Goal: Task Accomplishment & Management: Manage account settings

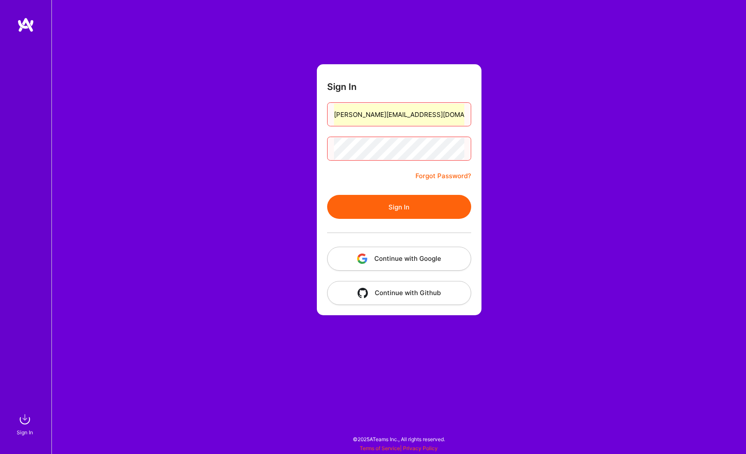
click at [396, 209] on button "Sign In" at bounding box center [399, 207] width 144 height 24
click at [373, 260] on button "Continue with Google" at bounding box center [399, 259] width 144 height 24
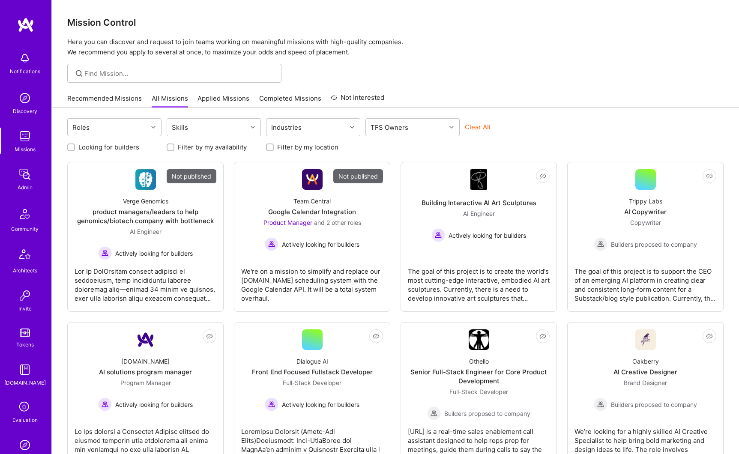
scroll to position [48, 0]
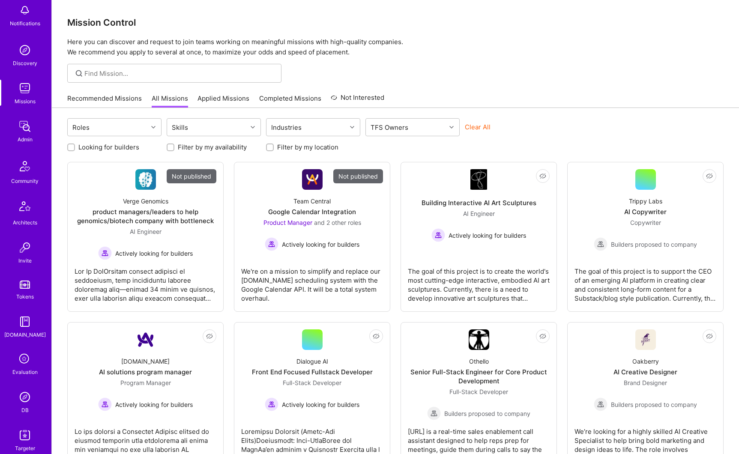
click at [24, 133] on img at bounding box center [24, 126] width 17 height 17
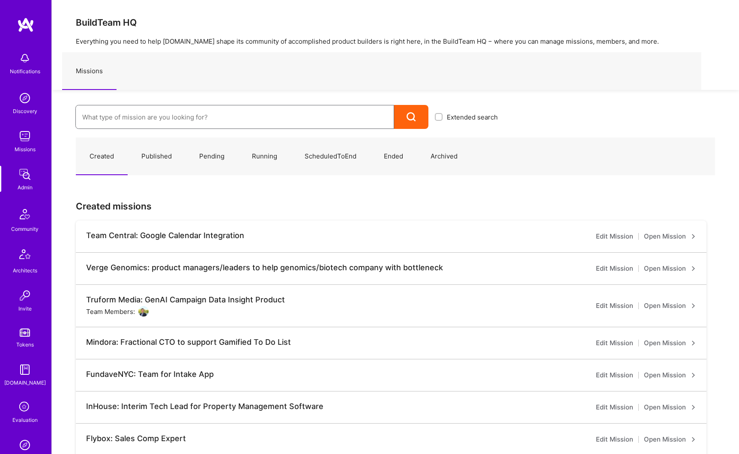
click at [149, 119] on input at bounding box center [234, 117] width 305 height 22
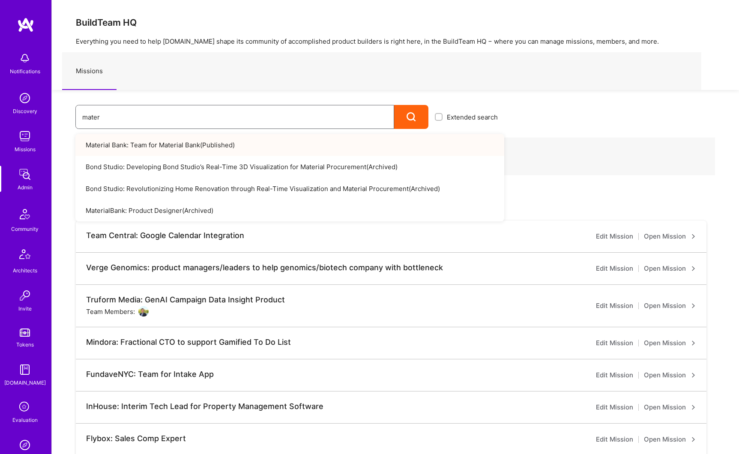
type input "mater"
click at [150, 147] on link "Material Bank: Team for Material Bank ( Published )" at bounding box center [289, 145] width 429 height 22
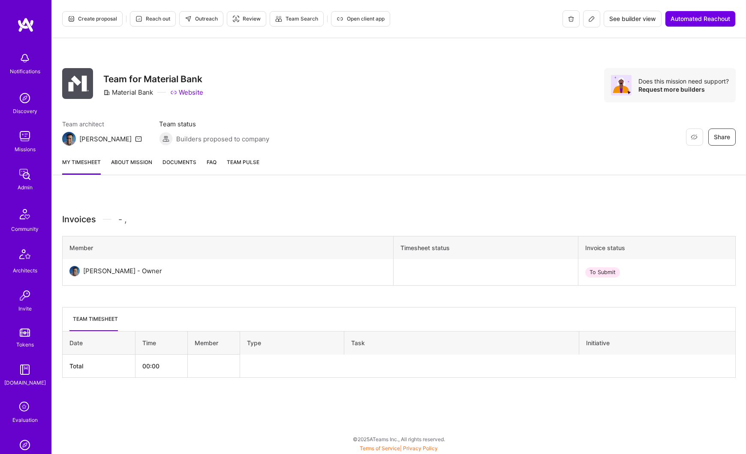
click at [133, 167] on link "About Mission" at bounding box center [131, 166] width 41 height 17
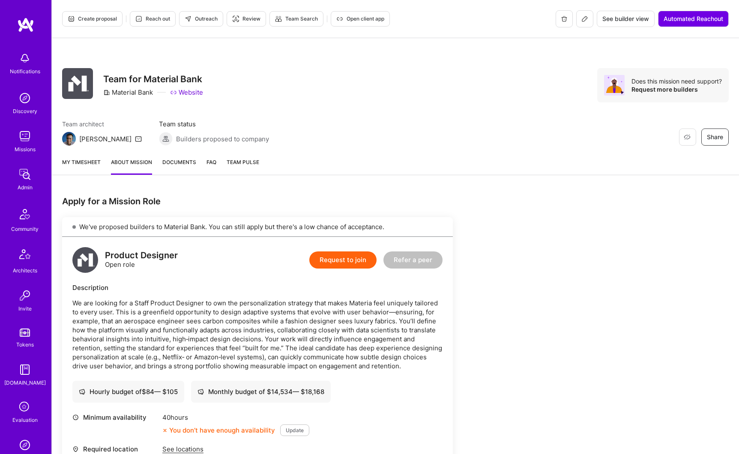
click at [580, 26] on button at bounding box center [585, 18] width 17 height 17
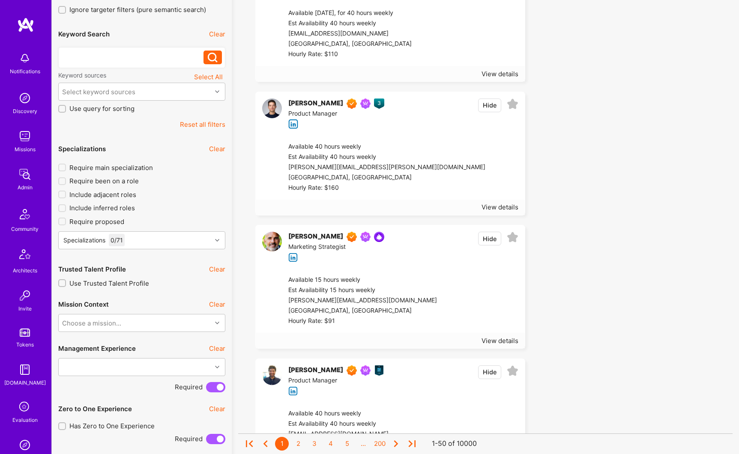
scroll to position [156, 0]
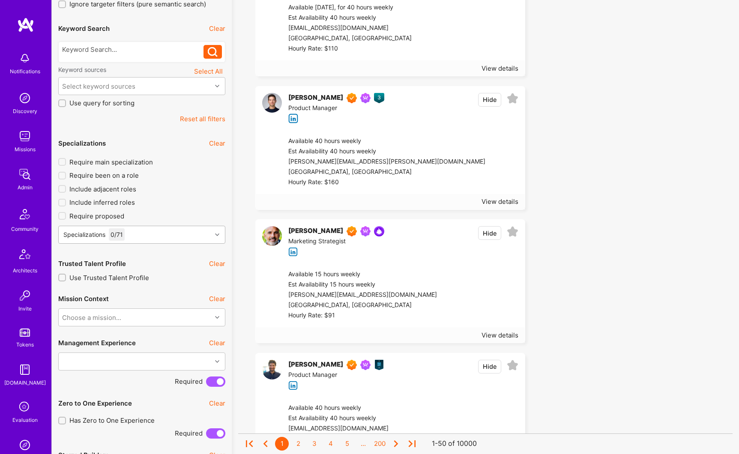
click at [159, 240] on div "Specializations 0 / 71" at bounding box center [135, 234] width 153 height 17
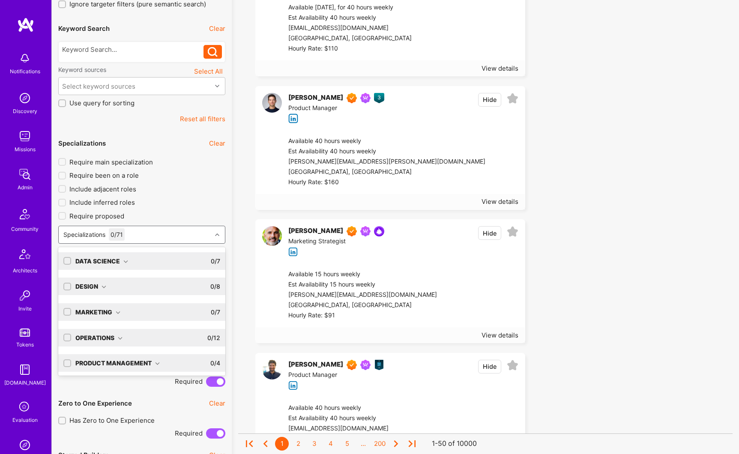
click at [154, 258] on div "Data Science 0 / 7" at bounding box center [145, 262] width 149 height 18
